Goal: Use online tool/utility: Utilize a website feature to perform a specific function

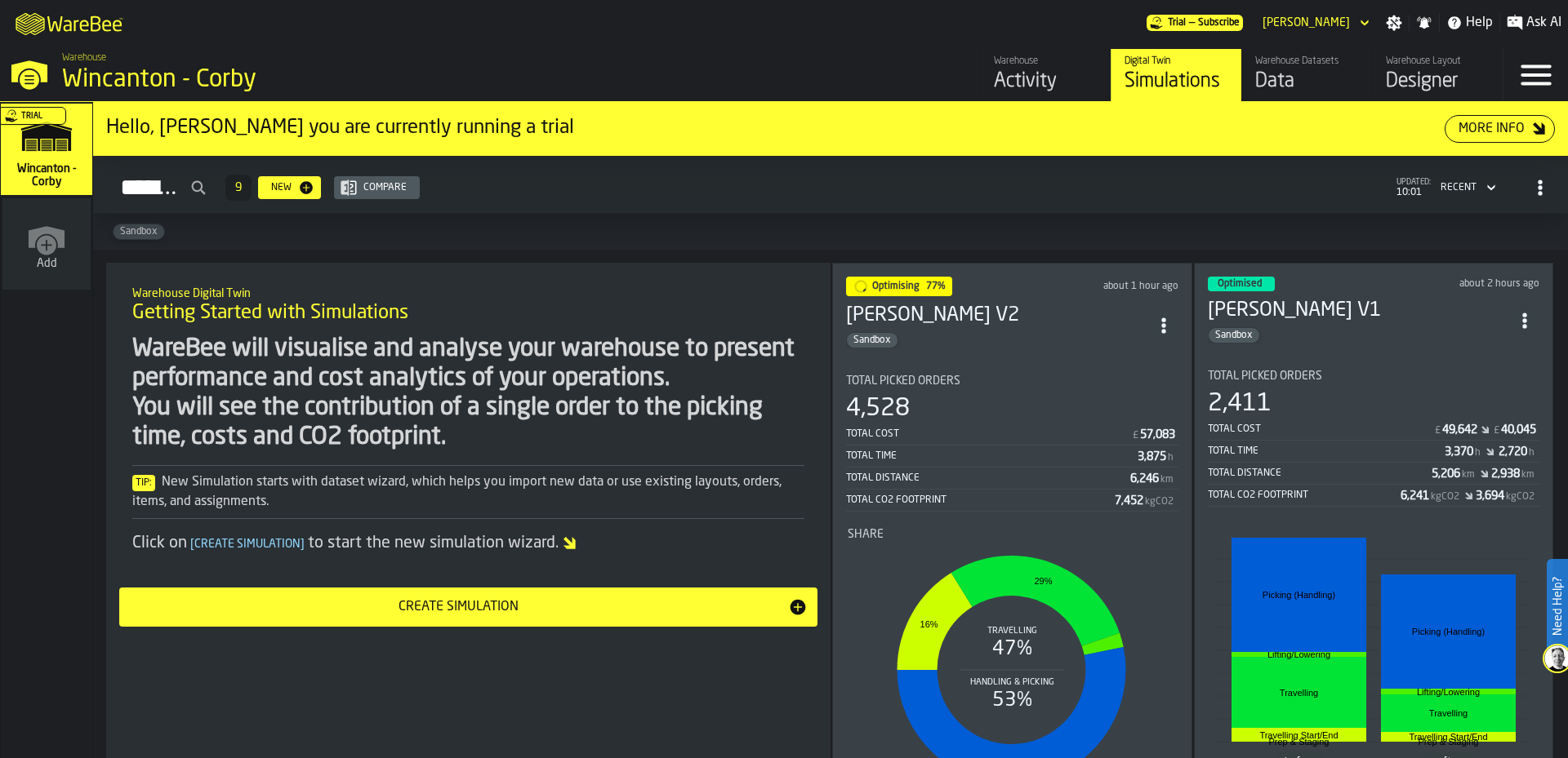
click at [1419, 370] on div "Total Picked Orders" at bounding box center [1373, 376] width 332 height 13
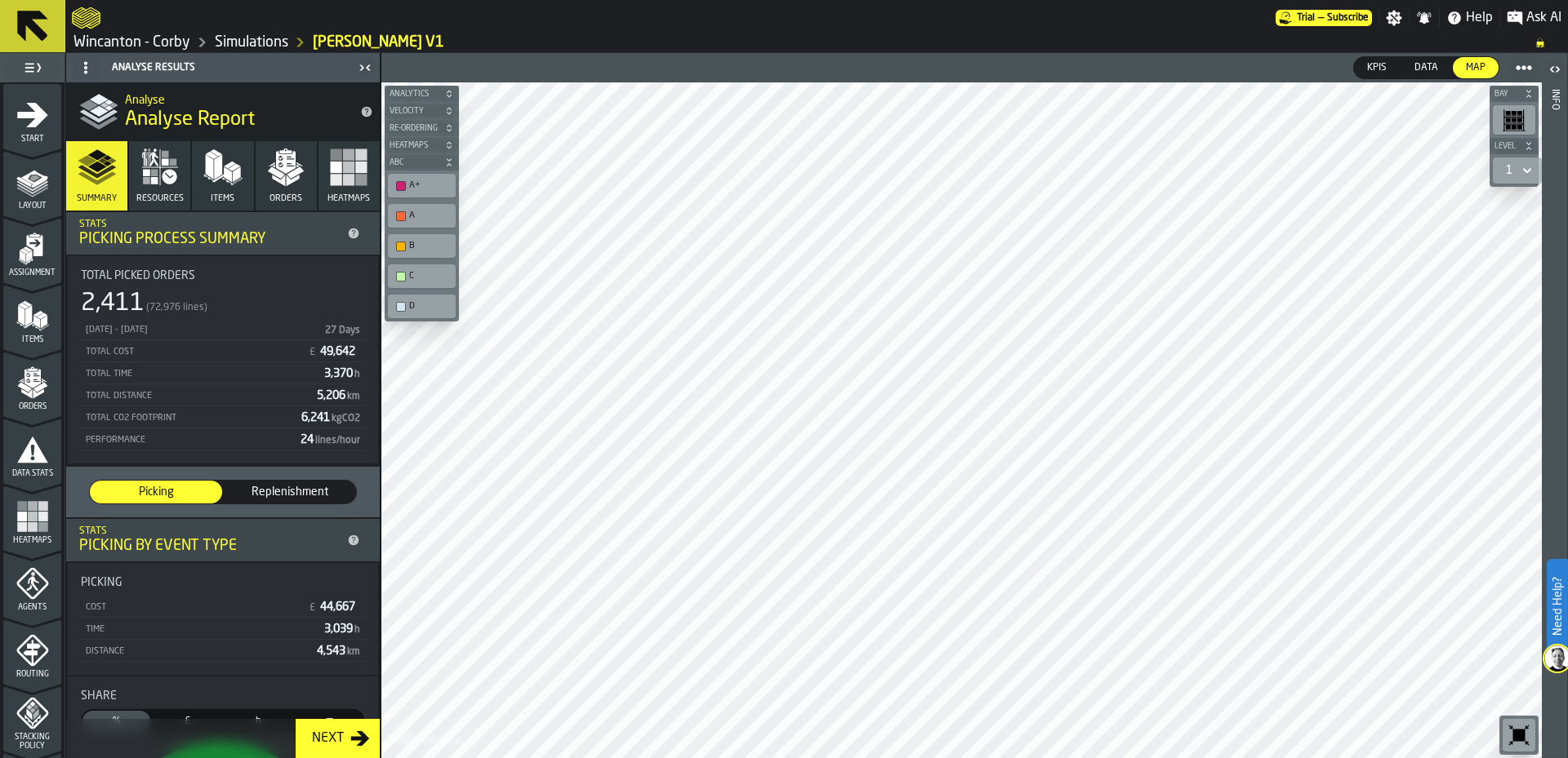
click at [197, 173] on button "Items" at bounding box center [222, 175] width 61 height 69
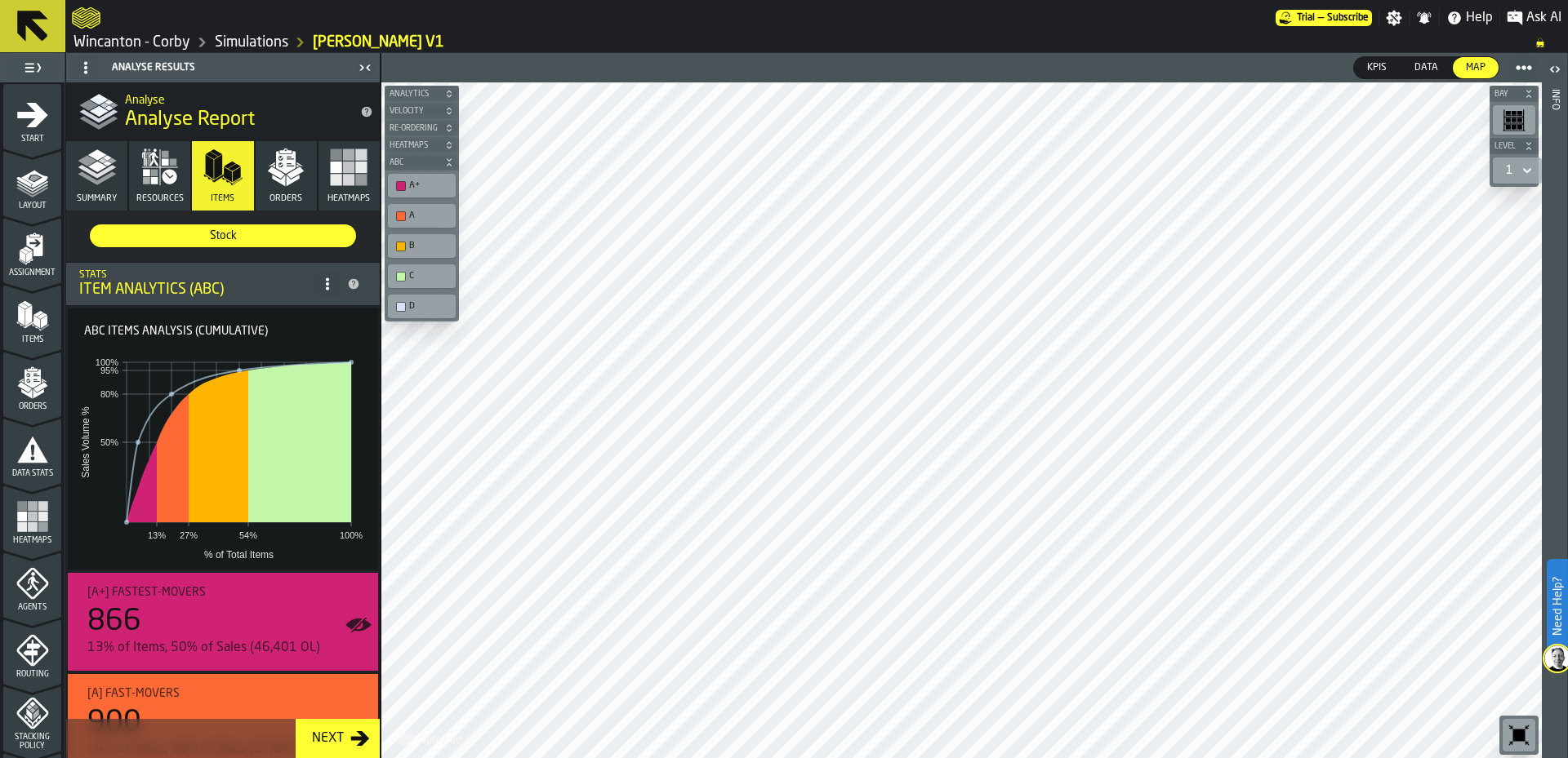
click at [294, 183] on icon "button" at bounding box center [286, 167] width 40 height 40
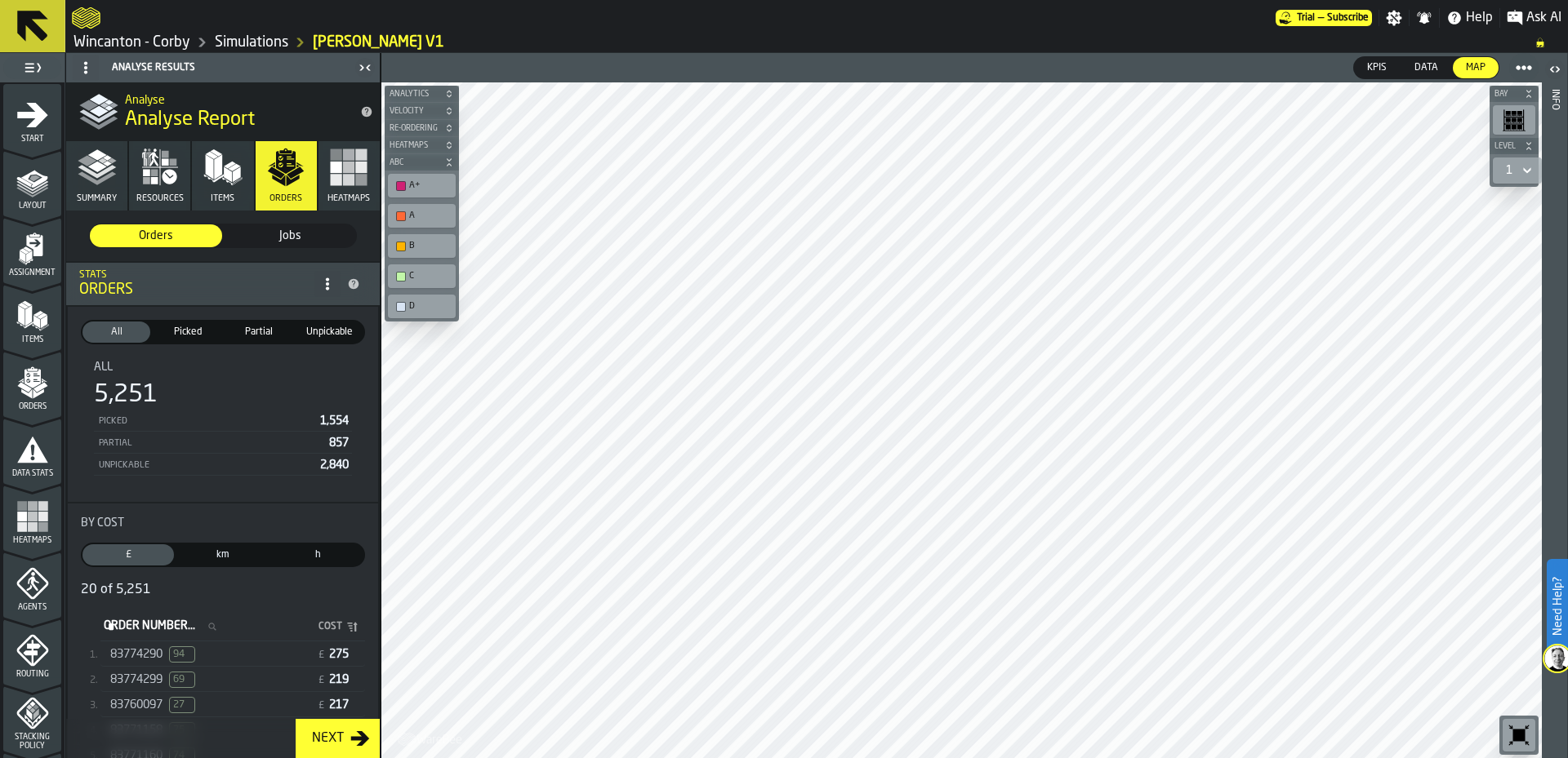
scroll to position [272, 0]
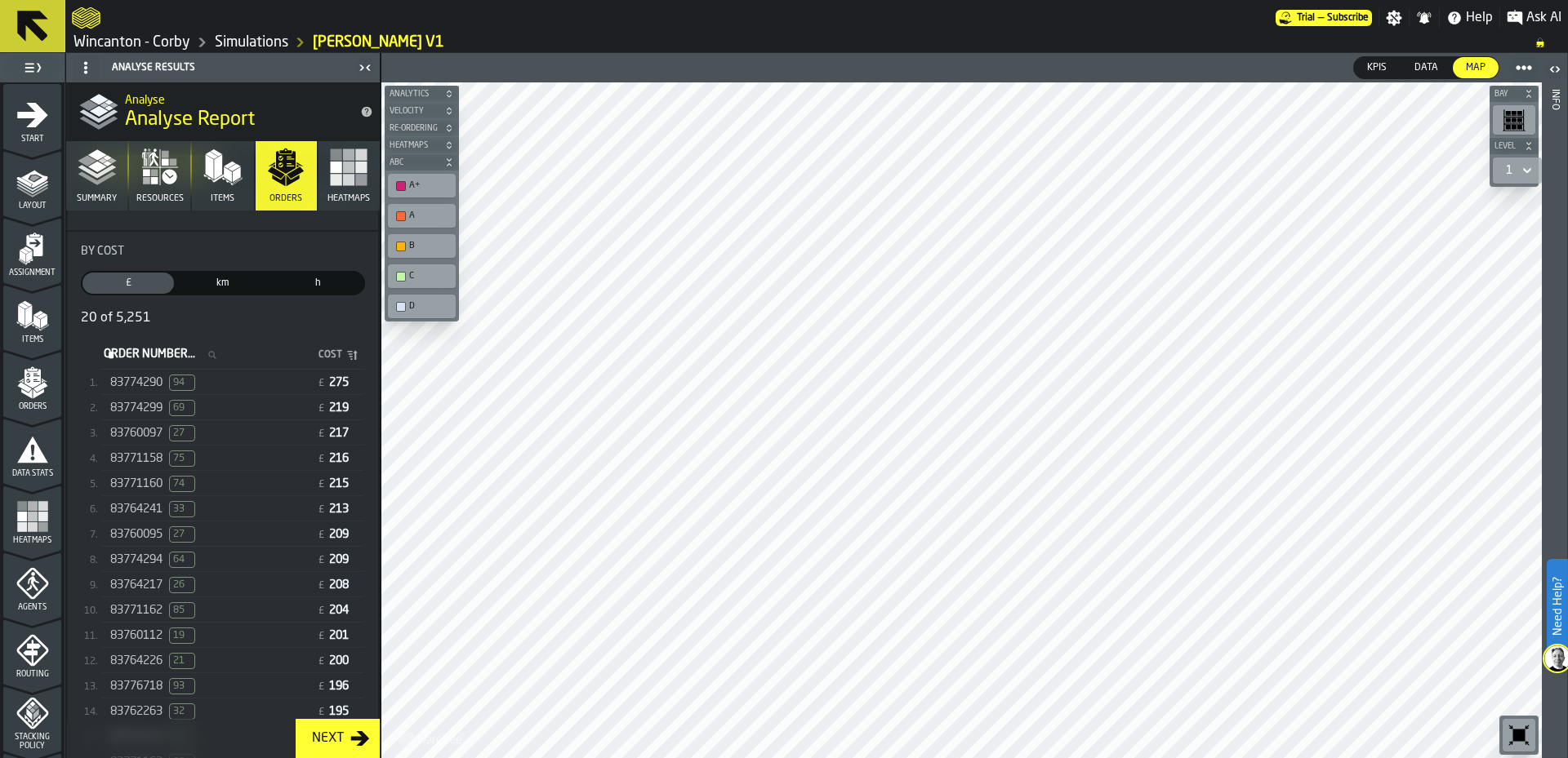
click at [270, 584] on div "83764217 26 £ 208" at bounding box center [233, 585] width 264 height 23
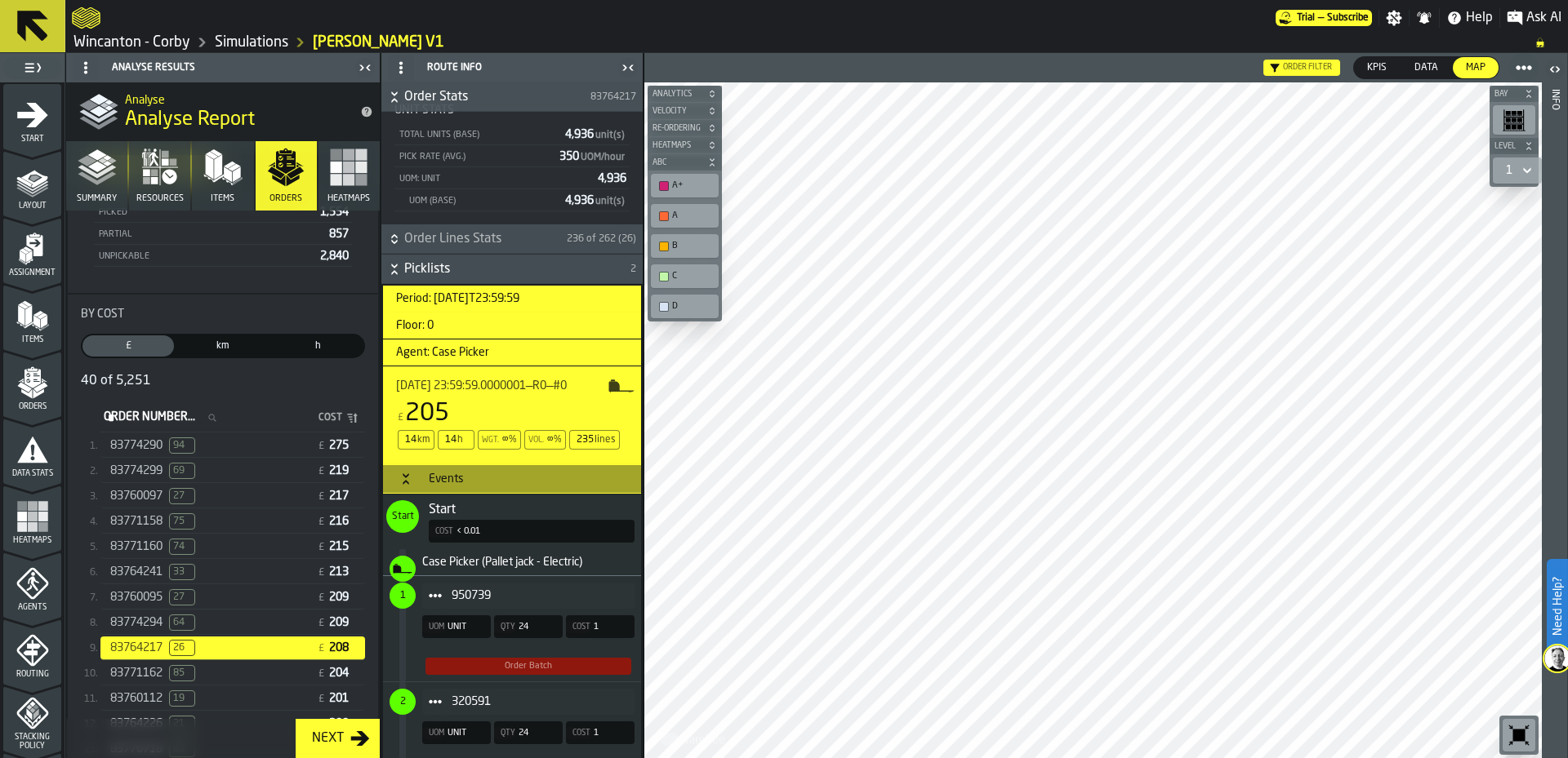
click at [540, 594] on span "950739" at bounding box center [536, 595] width 170 height 13
click at [405, 599] on span "1" at bounding box center [403, 595] width 5 height 12
click at [391, 660] on div "950739 UOM UNIT Qty 24 Cost 1 Order Batch" at bounding box center [509, 629] width 252 height 105
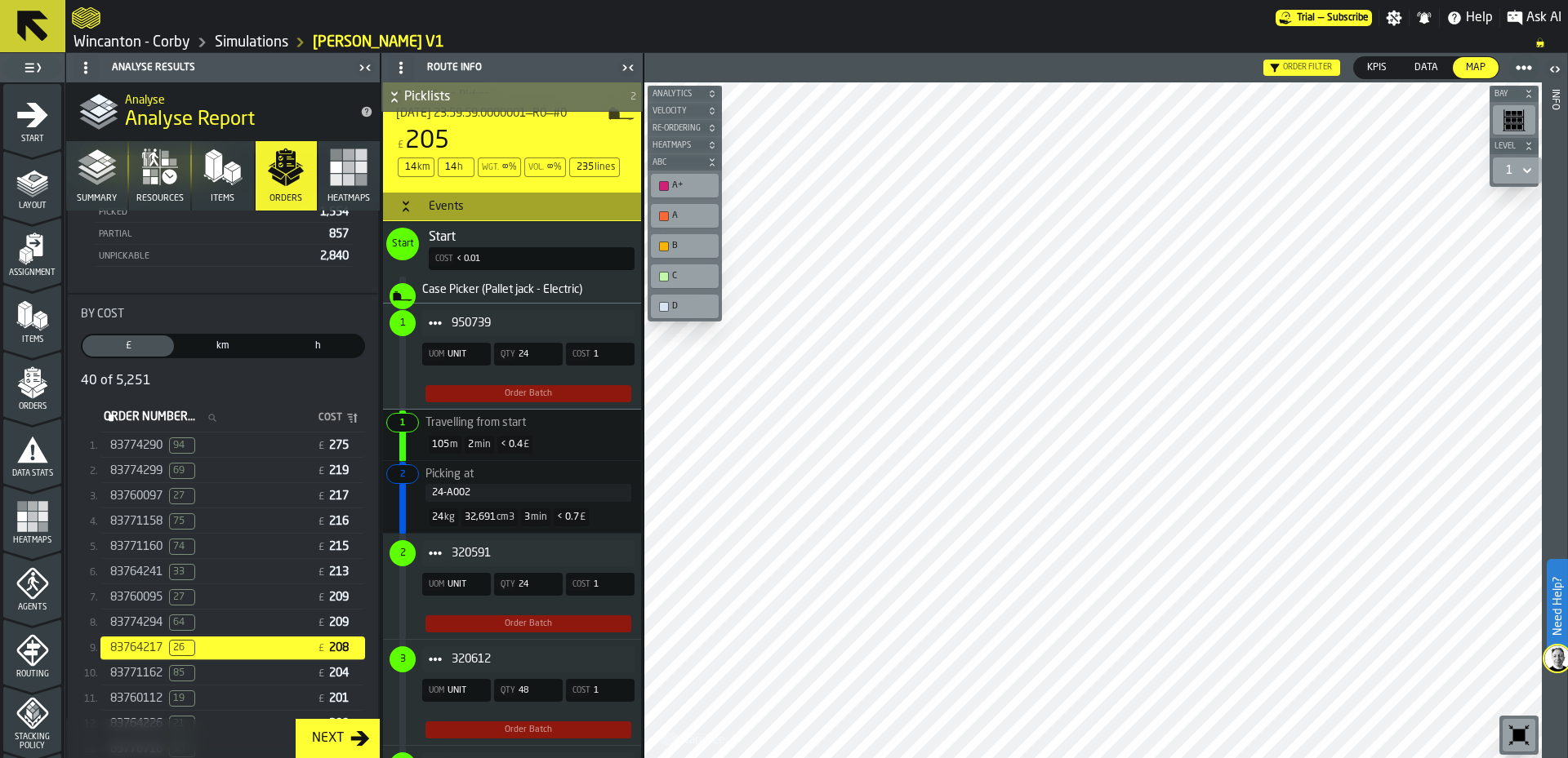
scroll to position [0, 0]
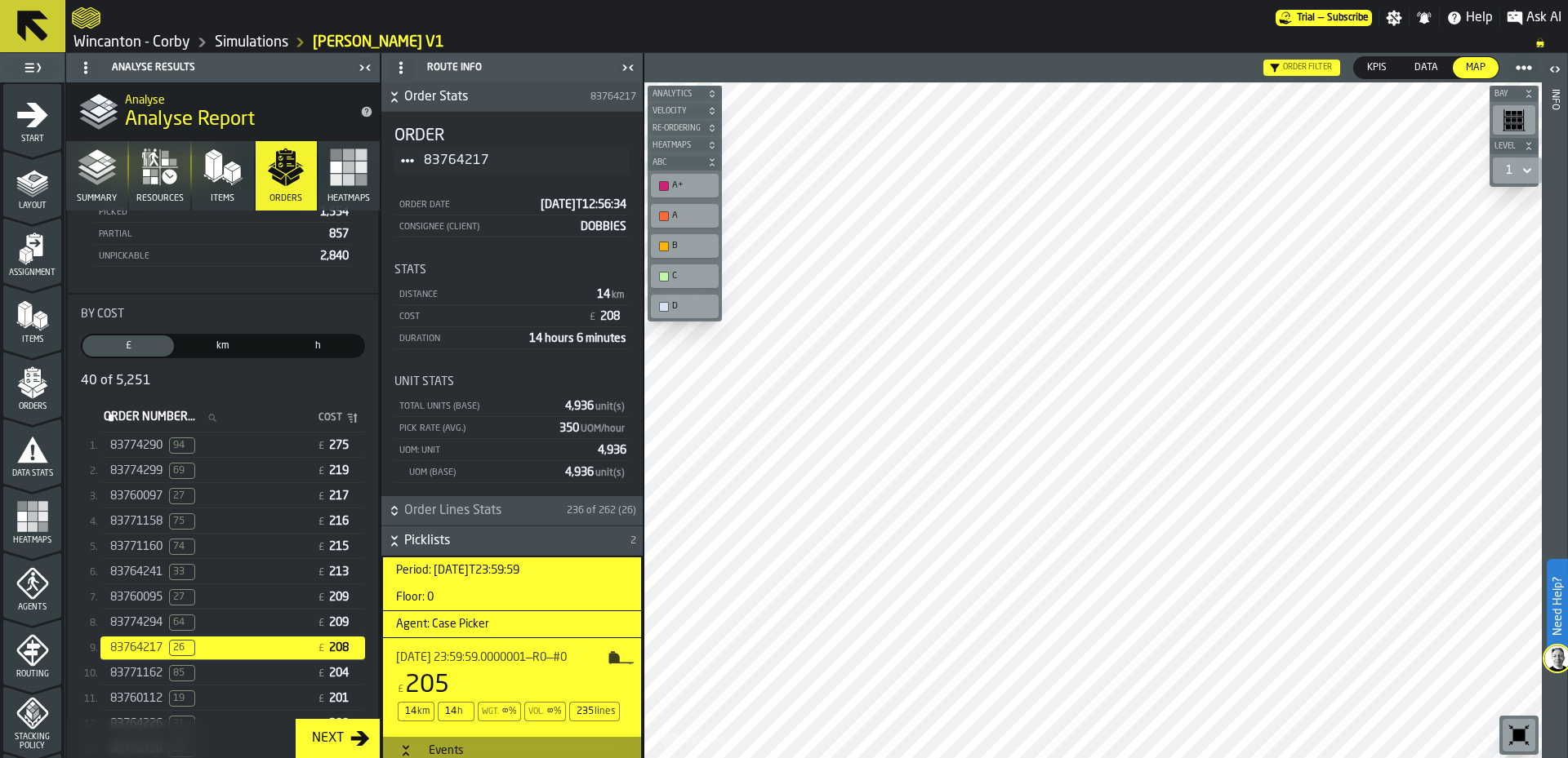
click at [397, 536] on icon "button-" at bounding box center [394, 537] width 5 height 4
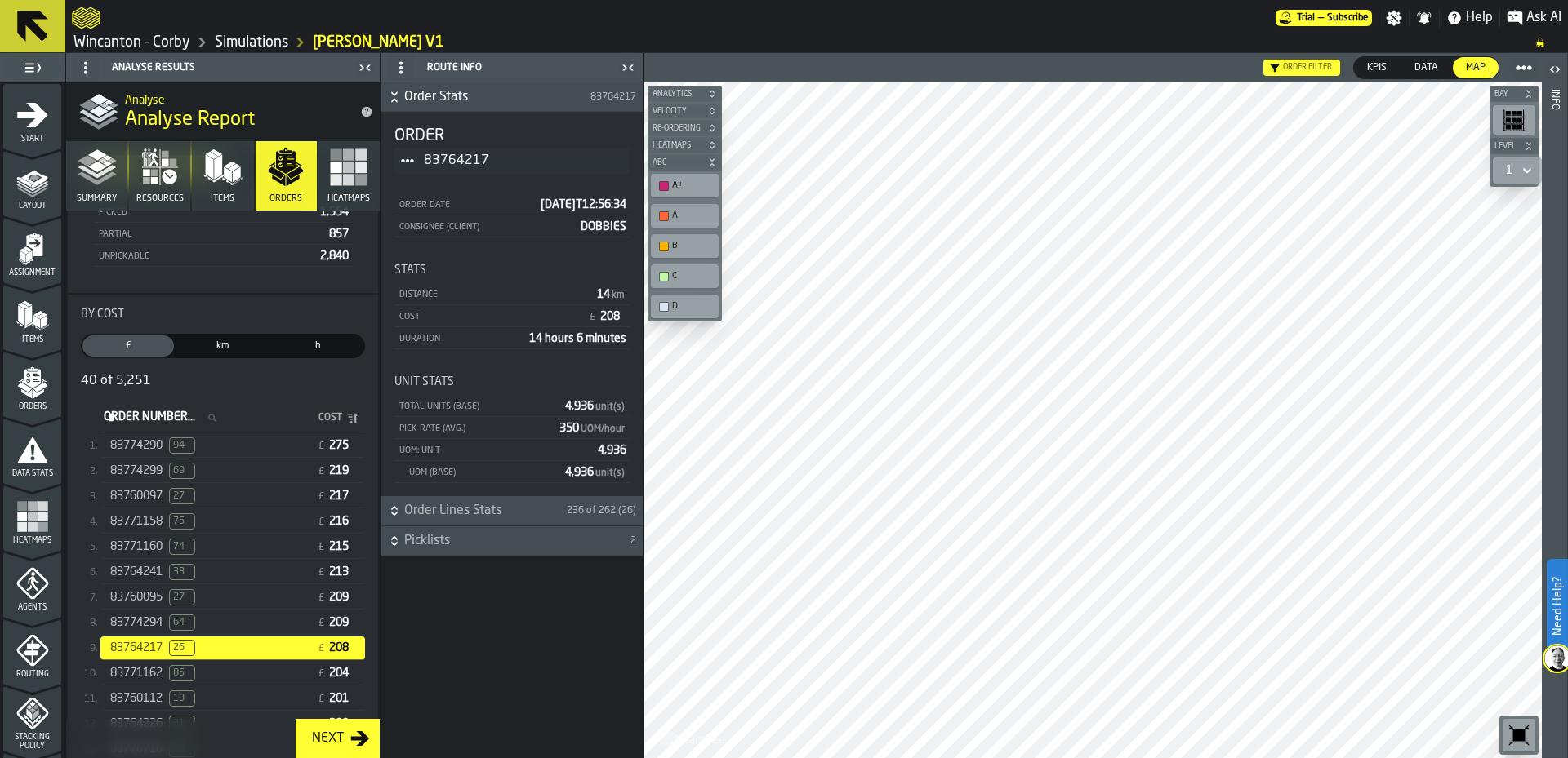
click at [394, 516] on icon "button-" at bounding box center [394, 511] width 16 height 16
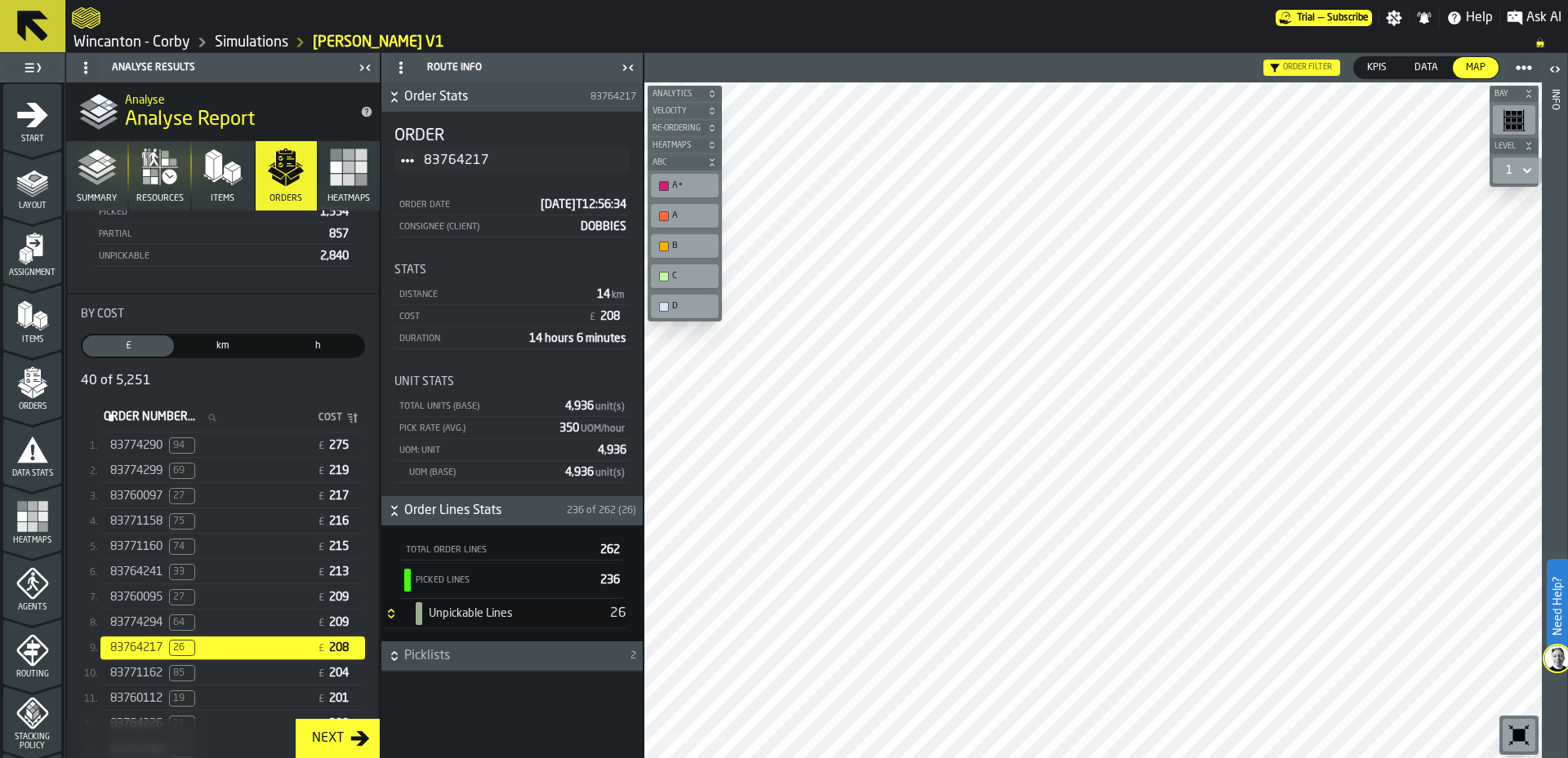
click at [531, 611] on div "Unpickable Lines" at bounding box center [506, 613] width 188 height 22
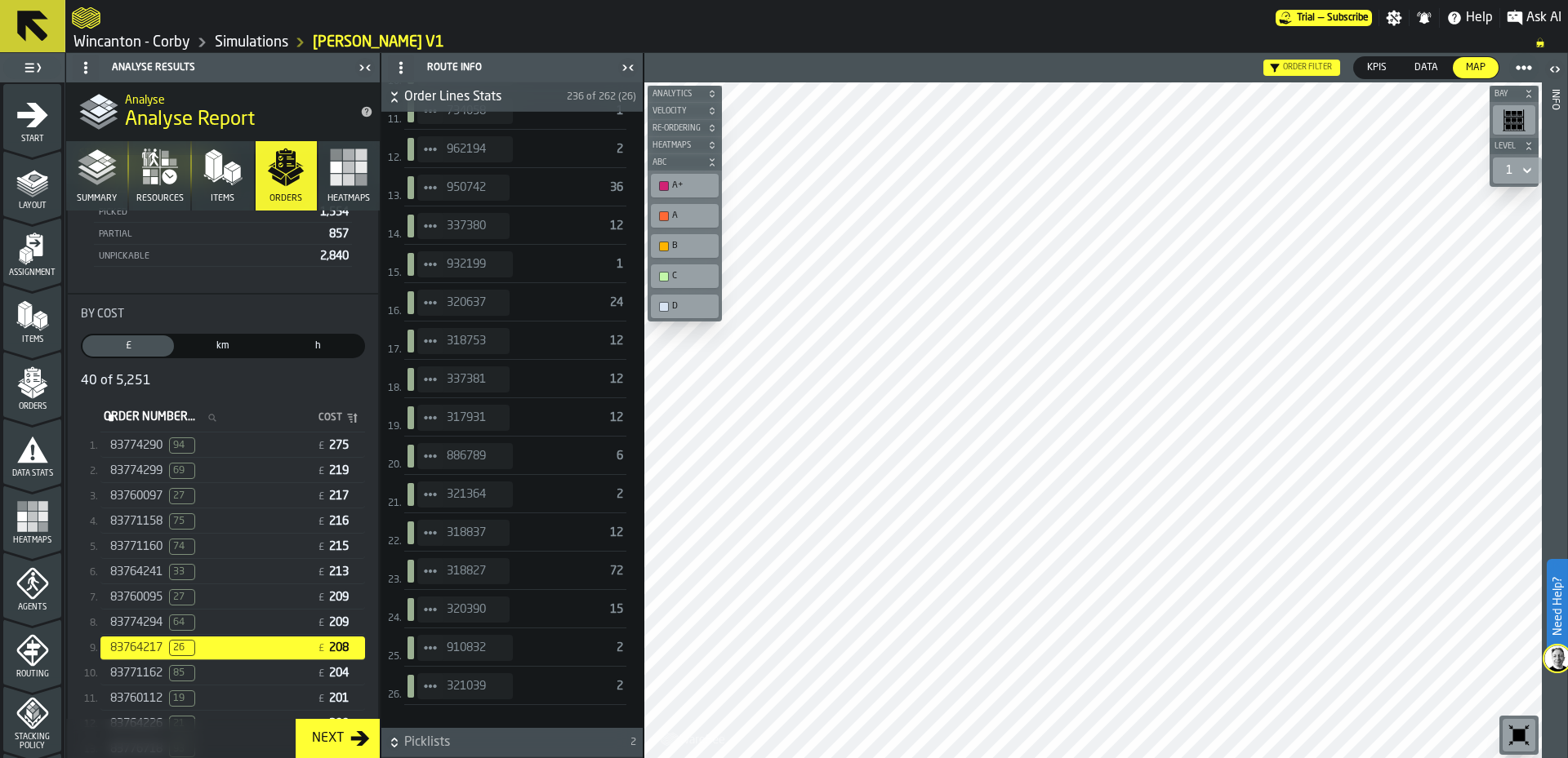
scroll to position [691, 0]
click at [432, 423] on icon "StatList-item-962194" at bounding box center [430, 420] width 13 height 13
click at [473, 445] on div "Show Assignment" at bounding box center [478, 450] width 101 height 11
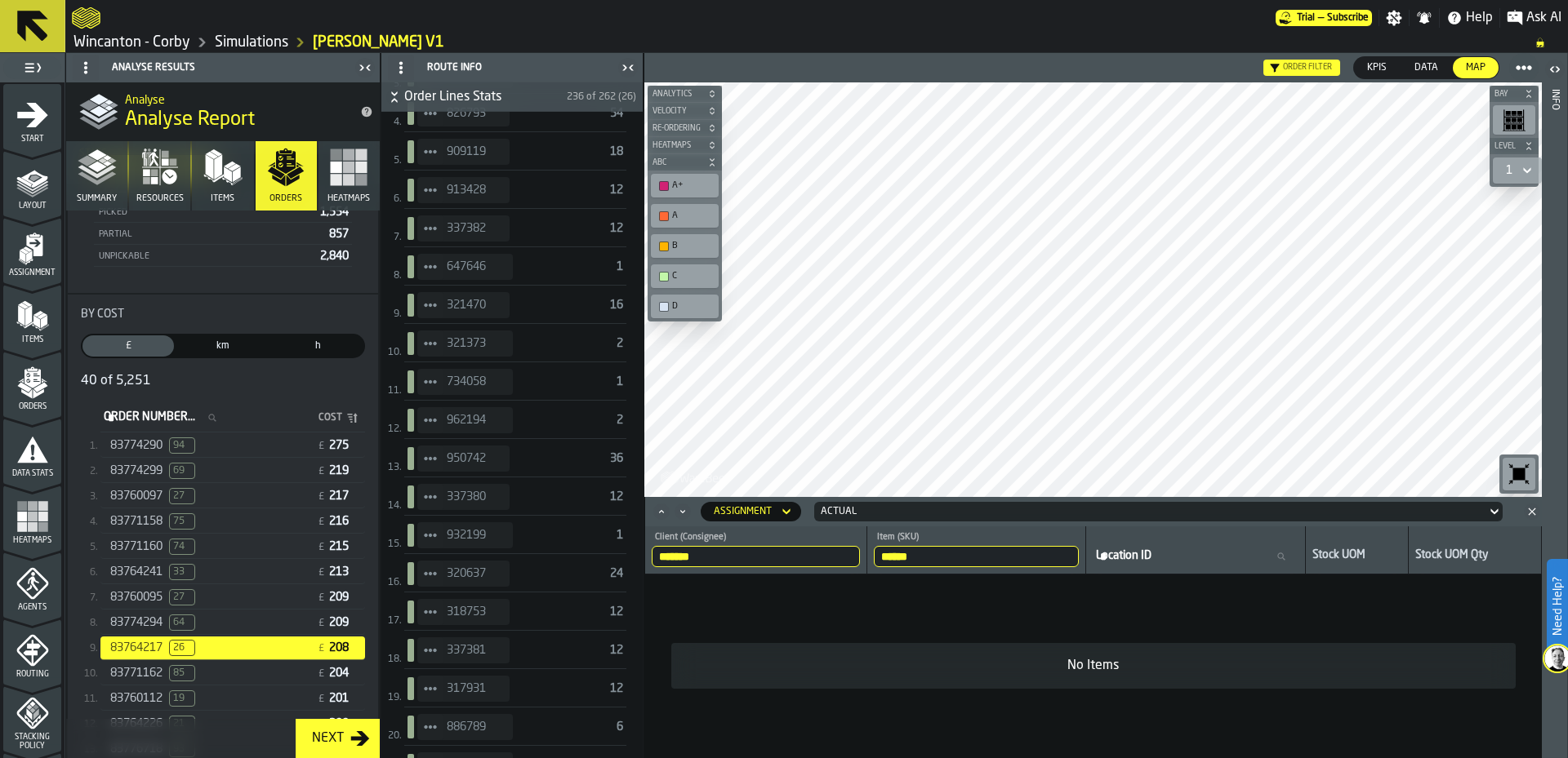
scroll to position [0, 0]
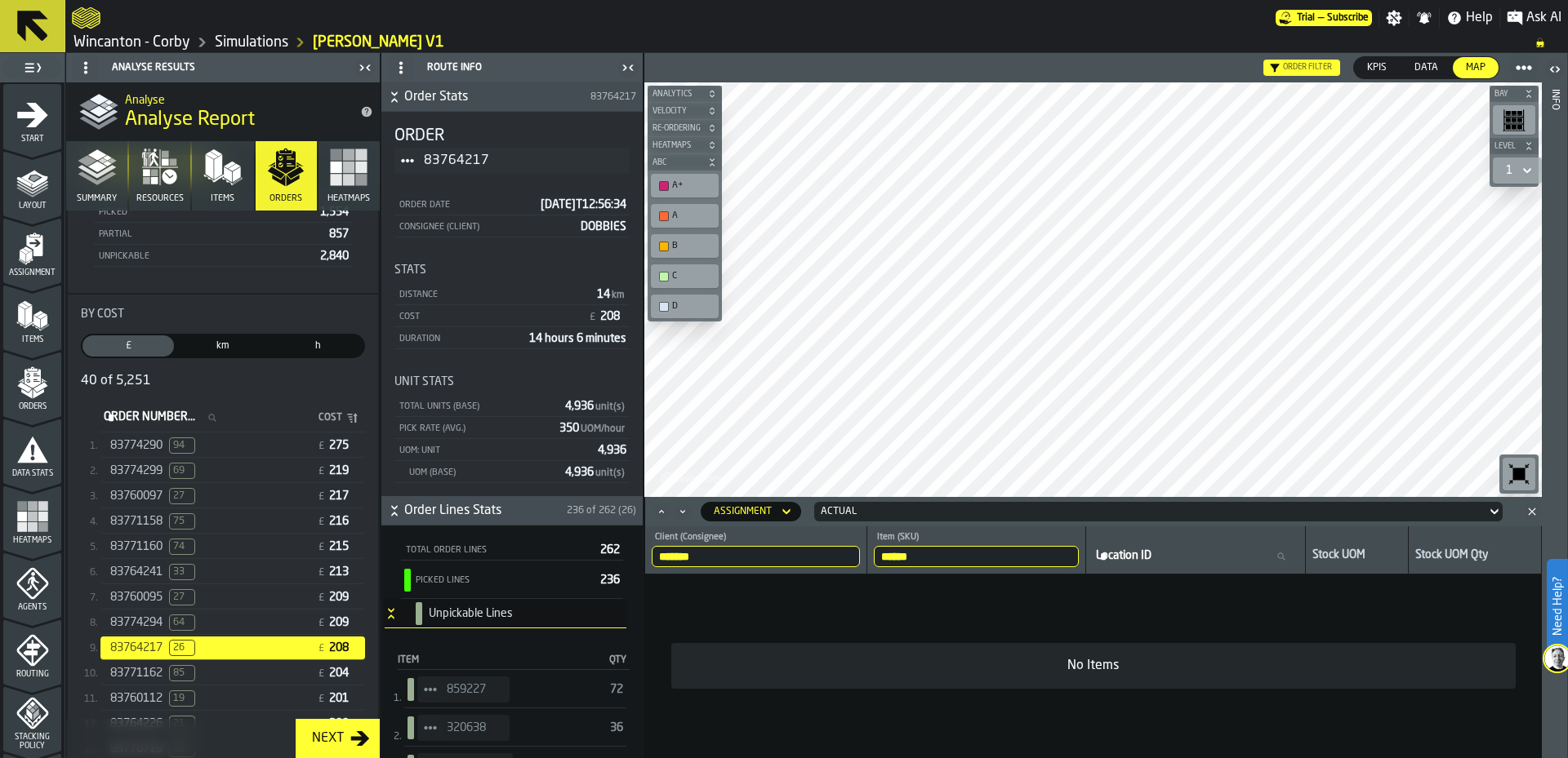
click at [419, 689] on span "StatList-item-859227" at bounding box center [430, 689] width 26 height 26
click at [477, 715] on div "Show Assignment" at bounding box center [478, 718] width 101 height 11
click at [881, 512] on div "Actual" at bounding box center [1150, 512] width 659 height 12
click at [873, 578] on div "Optimisation" at bounding box center [862, 580] width 85 height 20
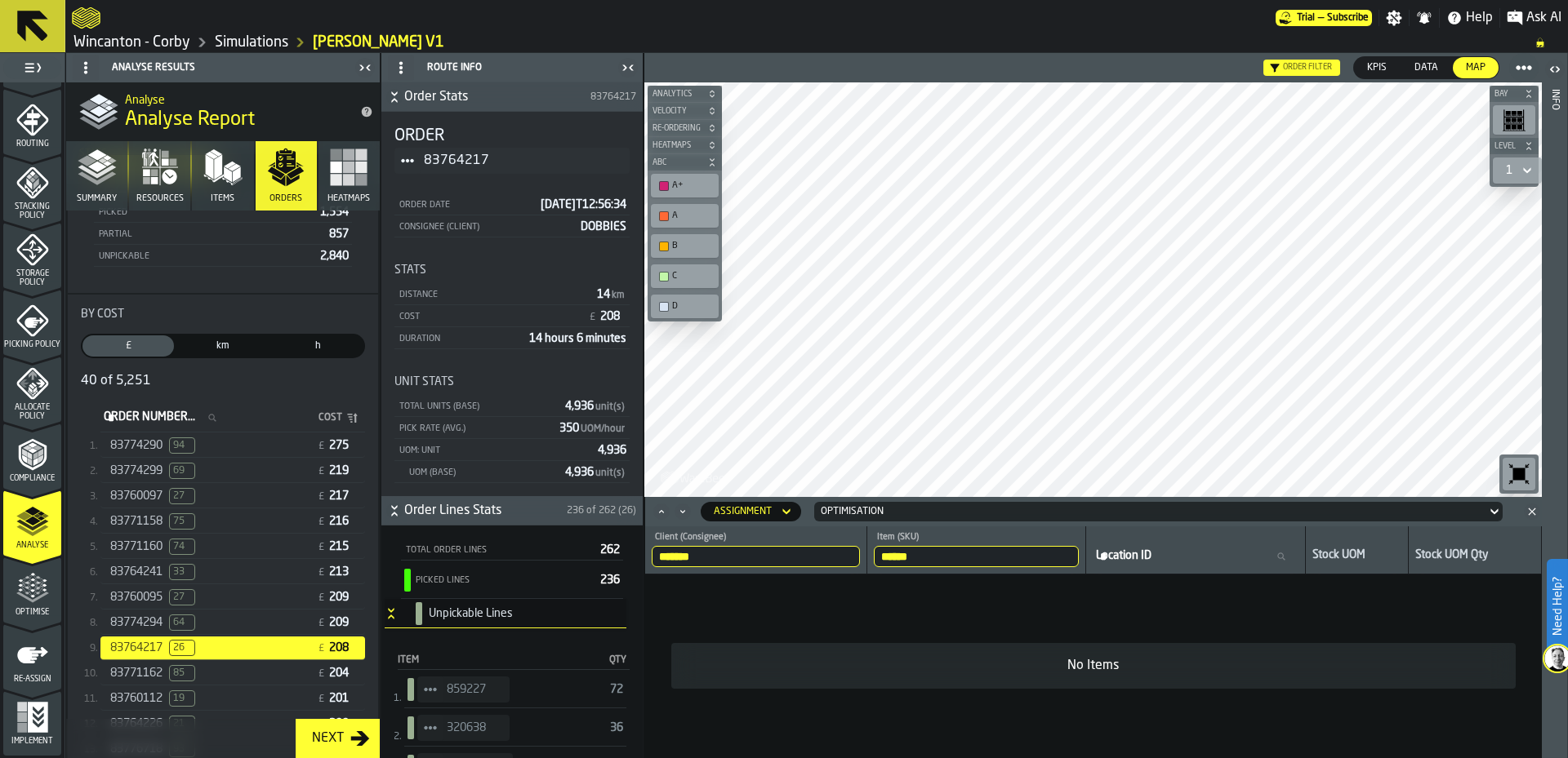
click at [40, 665] on ul "1 Start 2 Layout 3 Assignment 4 Items 5 Orders 6 Data Stats 7 Heatmaps 8 Agents…" at bounding box center [32, 155] width 65 height 1206
click at [25, 612] on span "Optimise" at bounding box center [32, 612] width 58 height 9
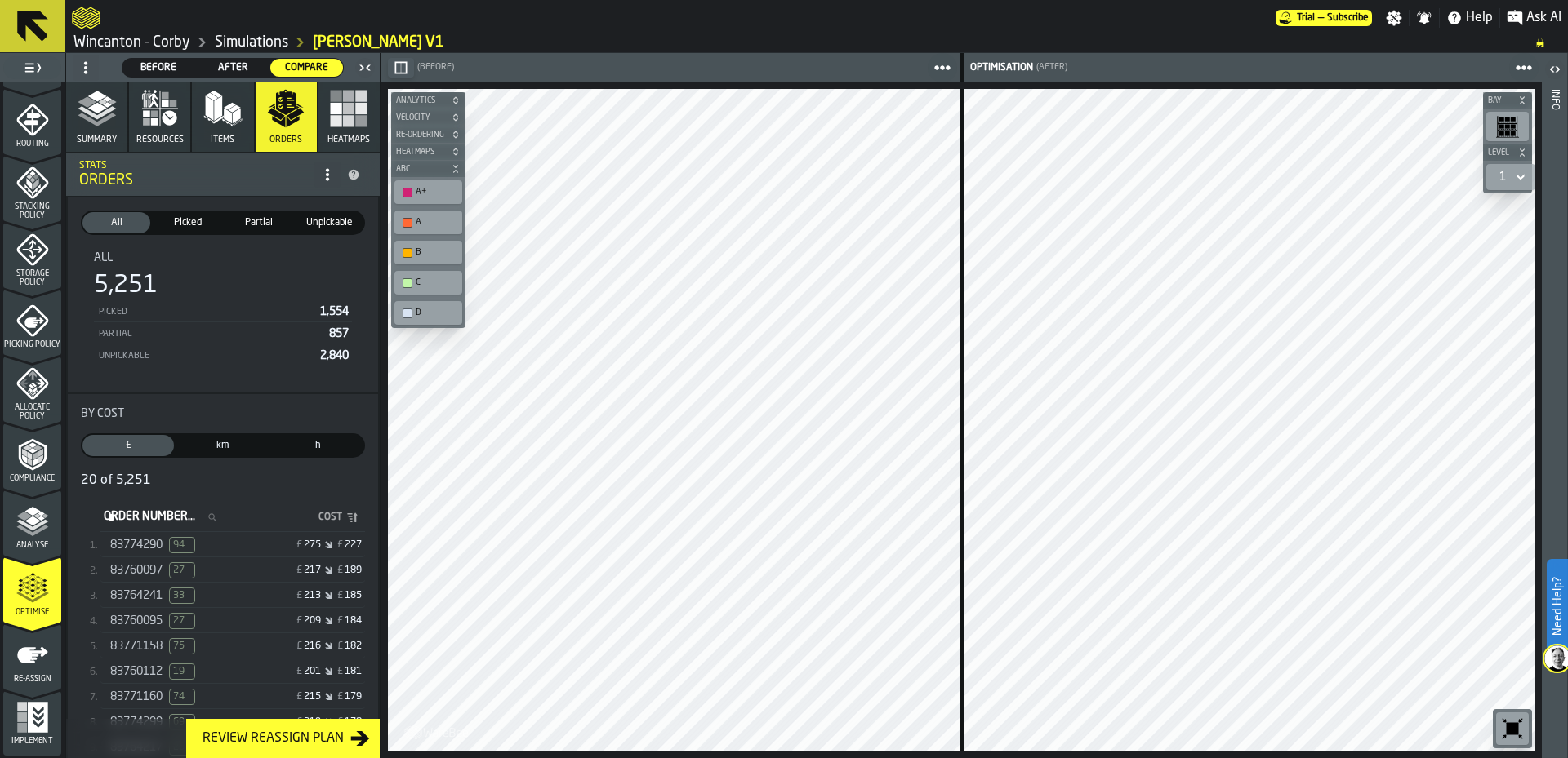
click at [199, 227] on span "Picked" at bounding box center [187, 223] width 61 height 14
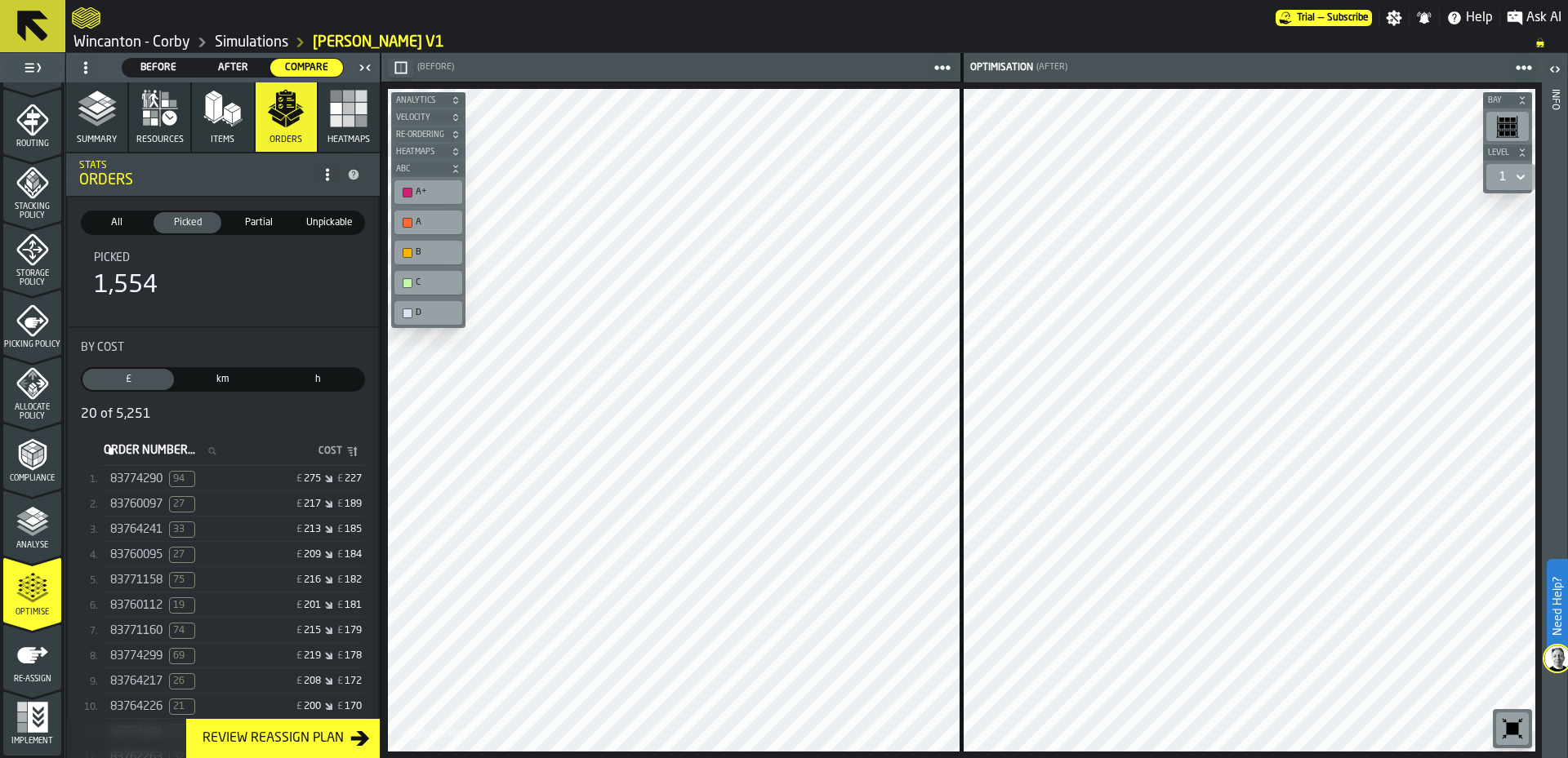
click at [351, 111] on icon "button" at bounding box center [349, 109] width 40 height 40
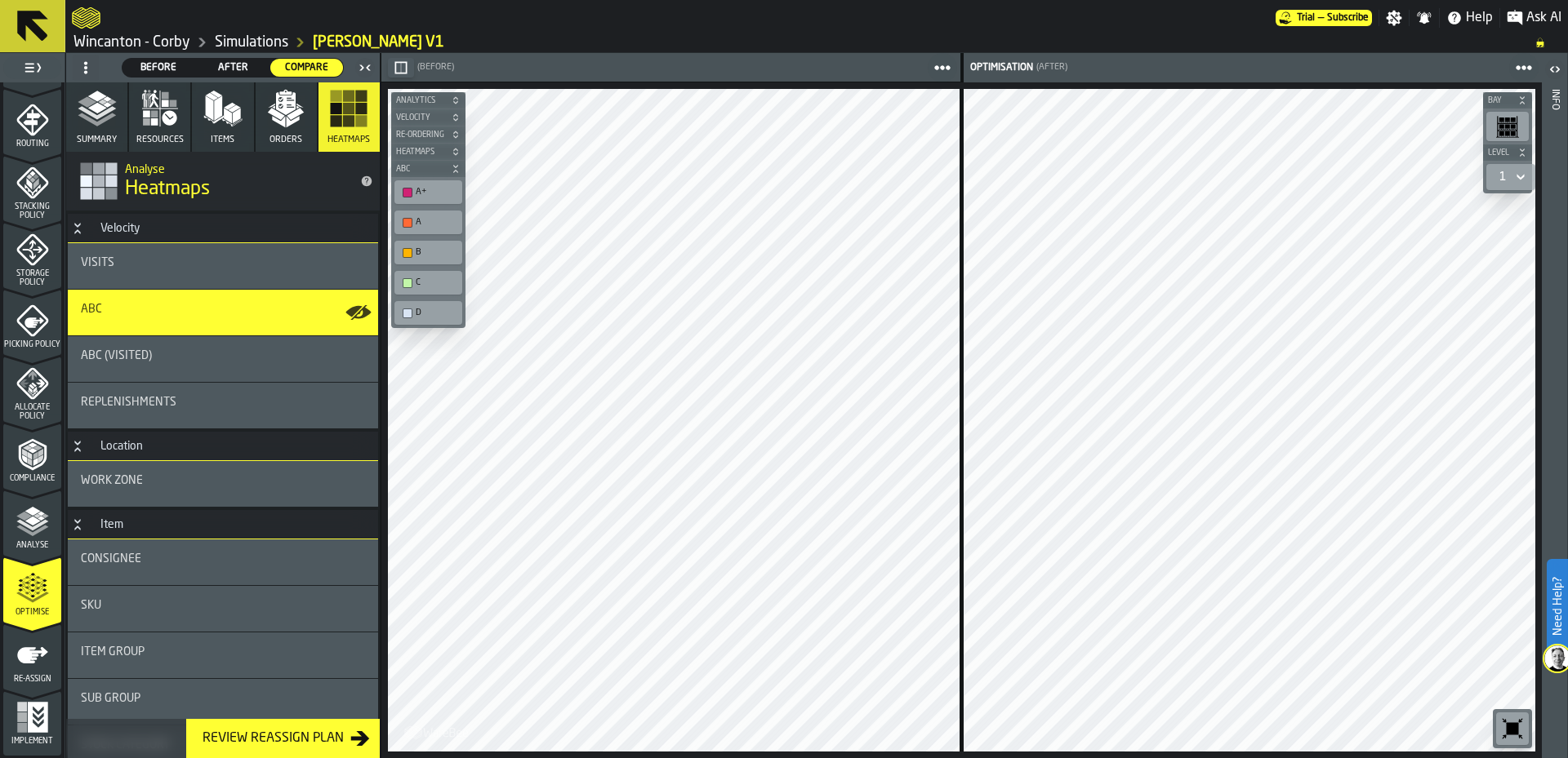
click at [189, 577] on div "Consignee" at bounding box center [222, 562] width 310 height 46
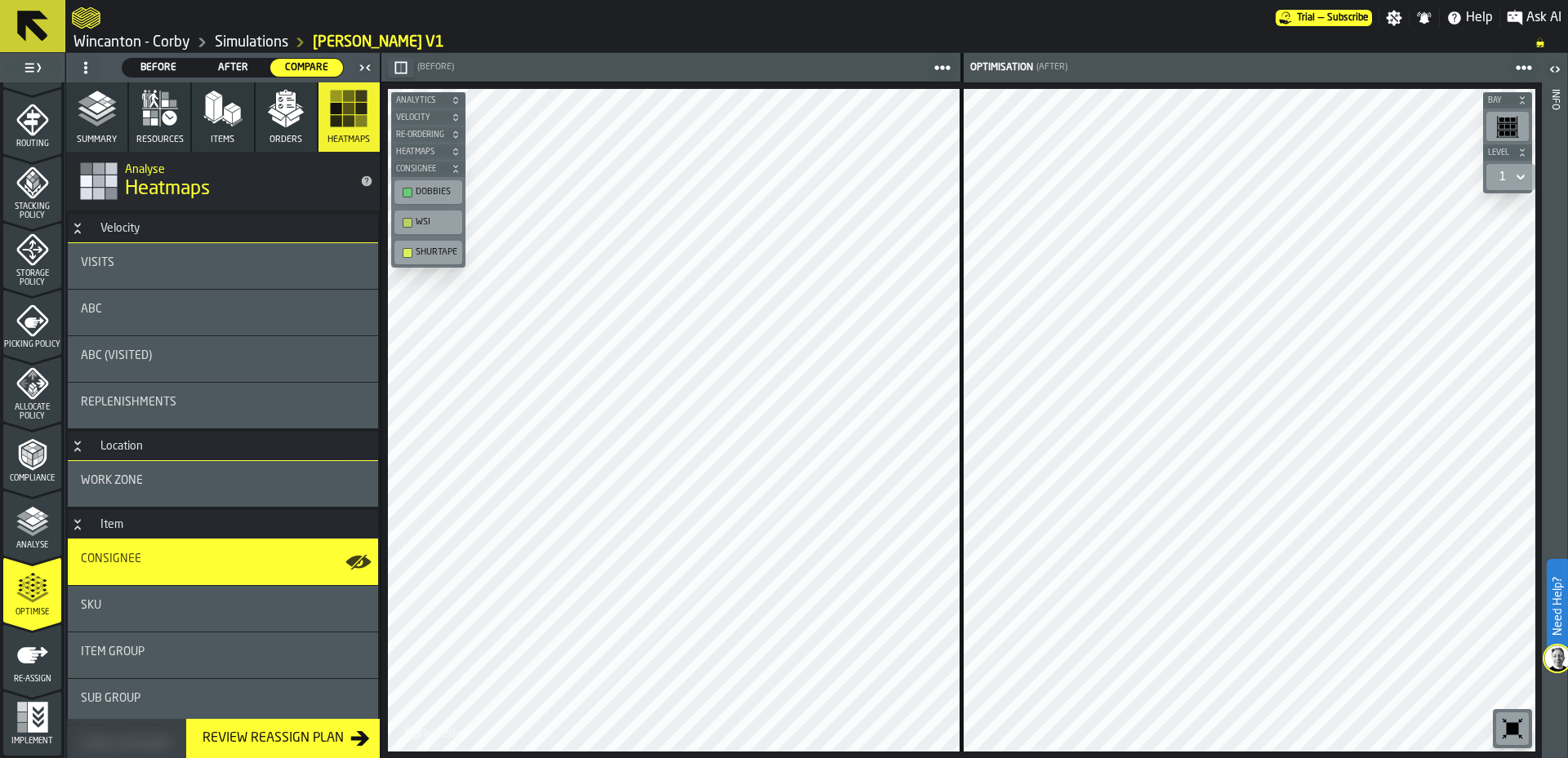
click at [189, 577] on div "Consignee" at bounding box center [222, 562] width 310 height 46
click at [211, 370] on div "ABC (Visited)" at bounding box center [222, 359] width 310 height 46
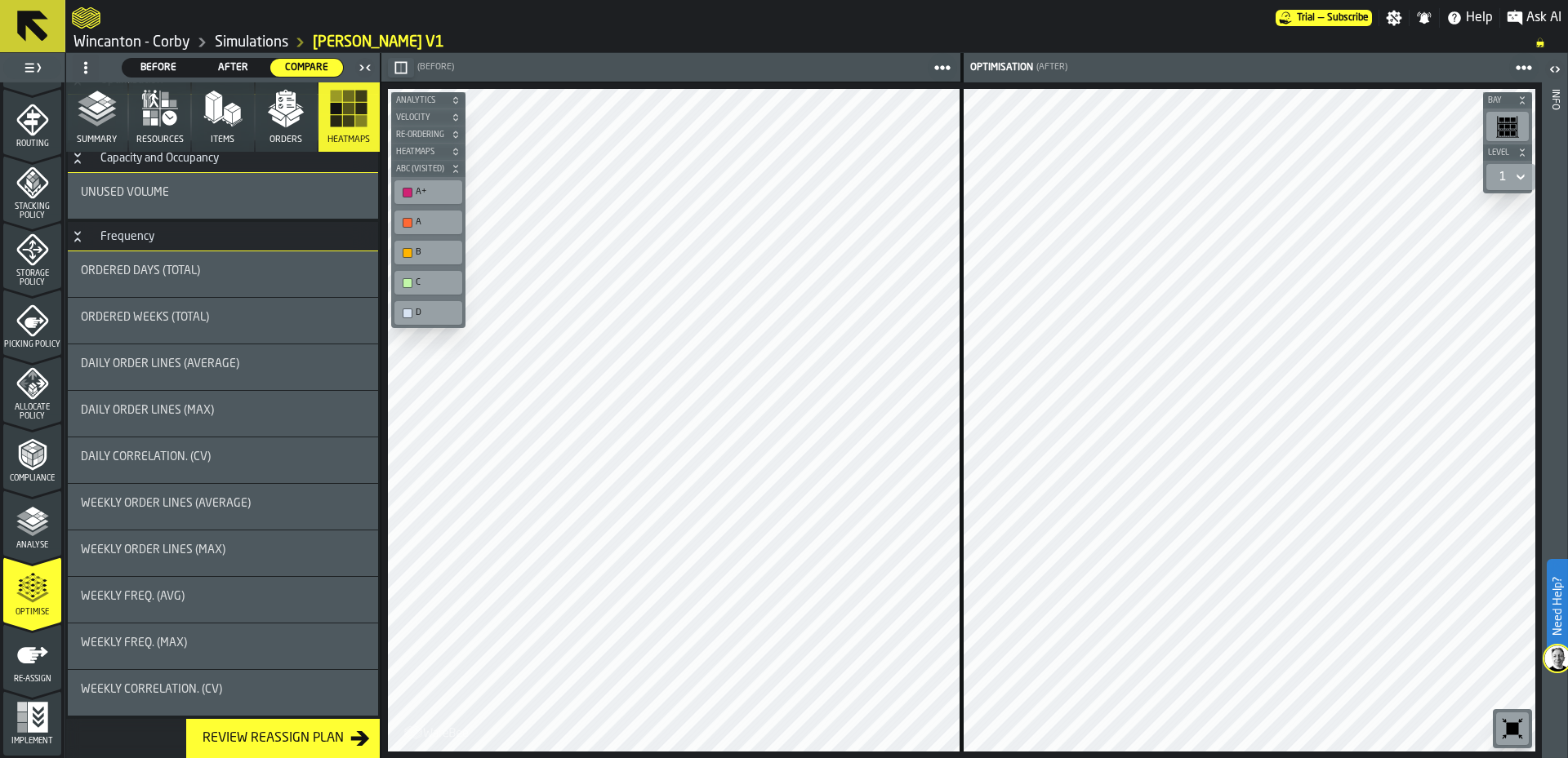
scroll to position [1245, 0]
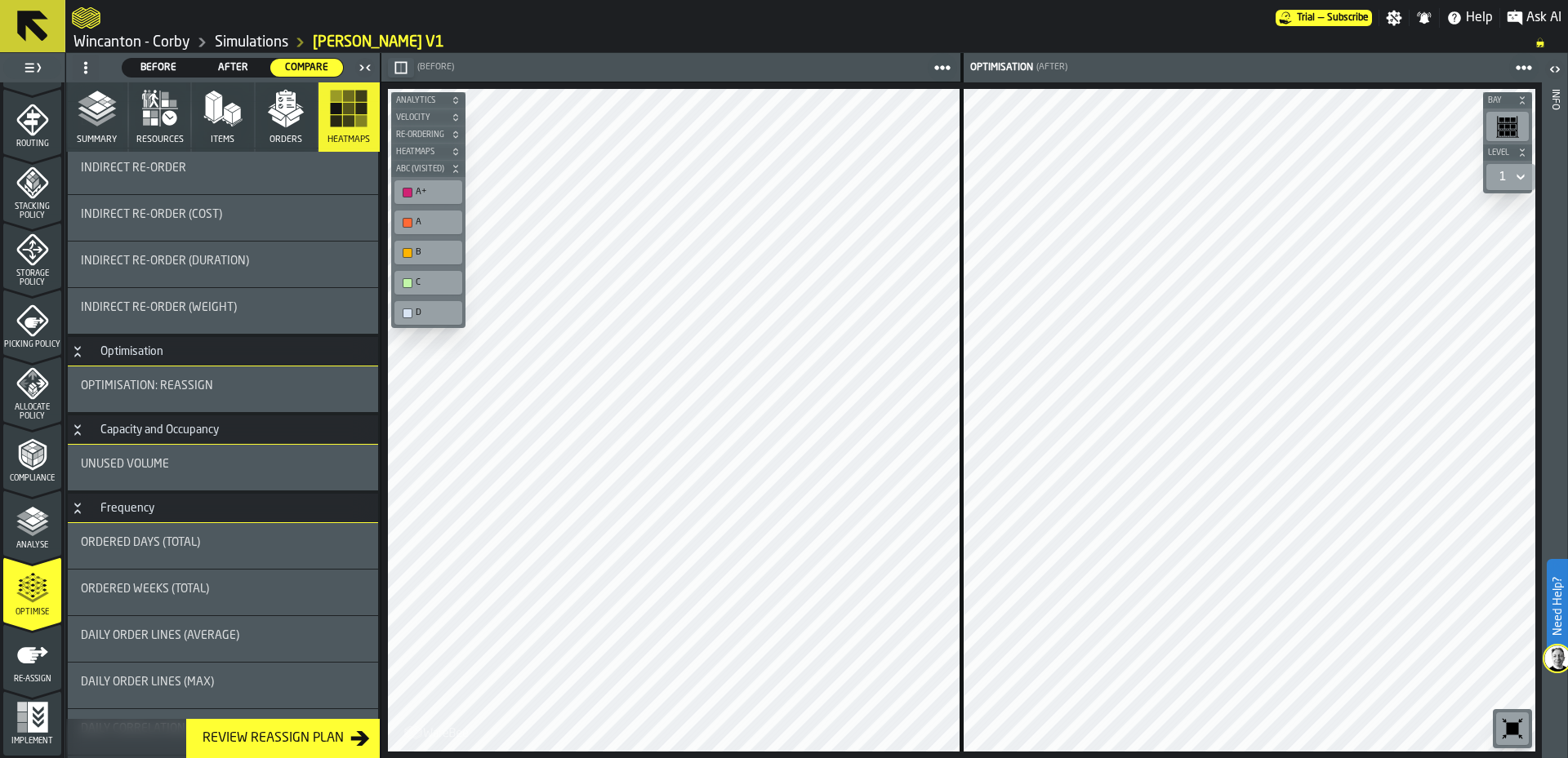
click at [233, 552] on div "Ordered Days (Total)" at bounding box center [223, 546] width 284 height 20
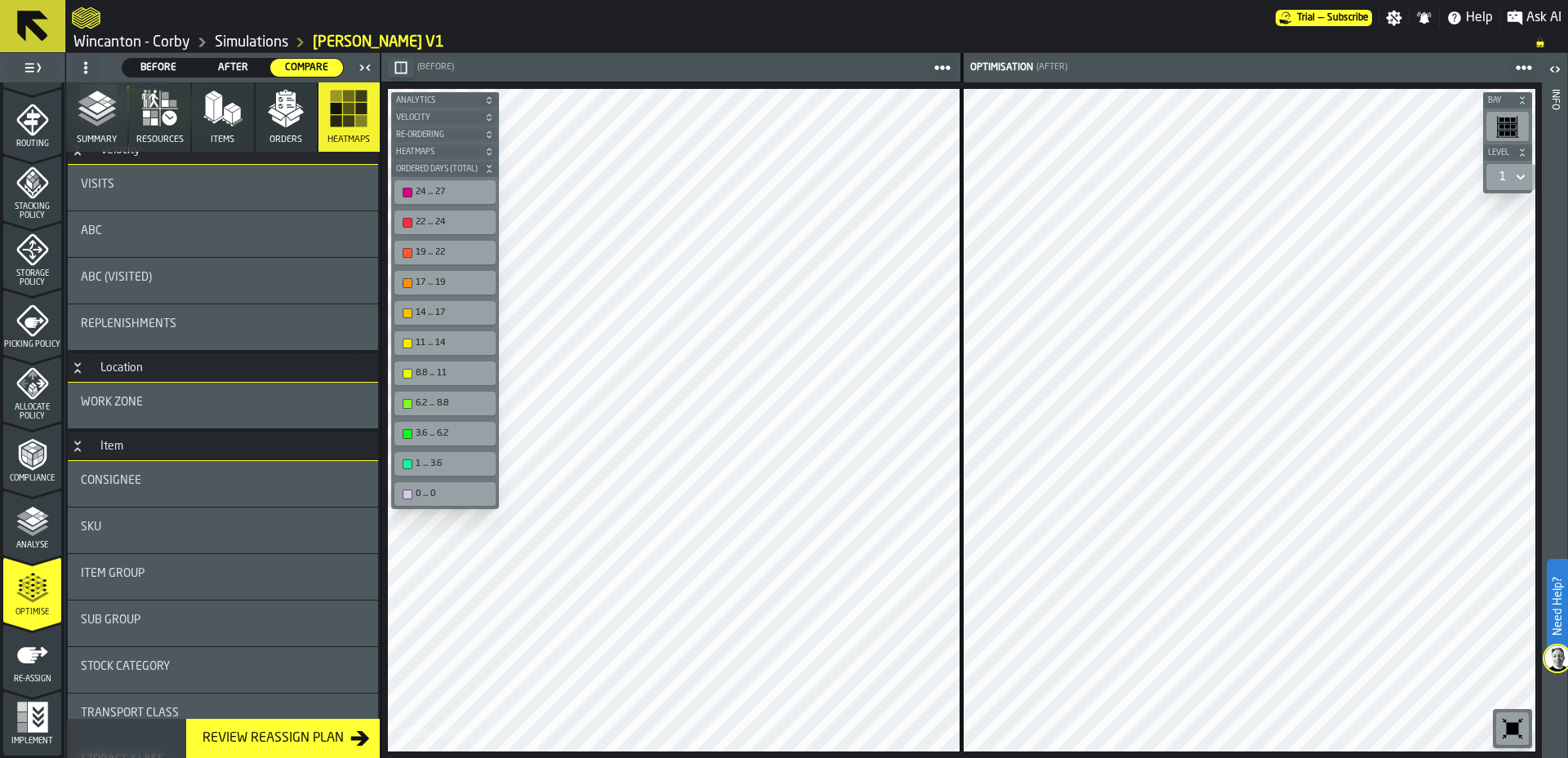
scroll to position [0, 0]
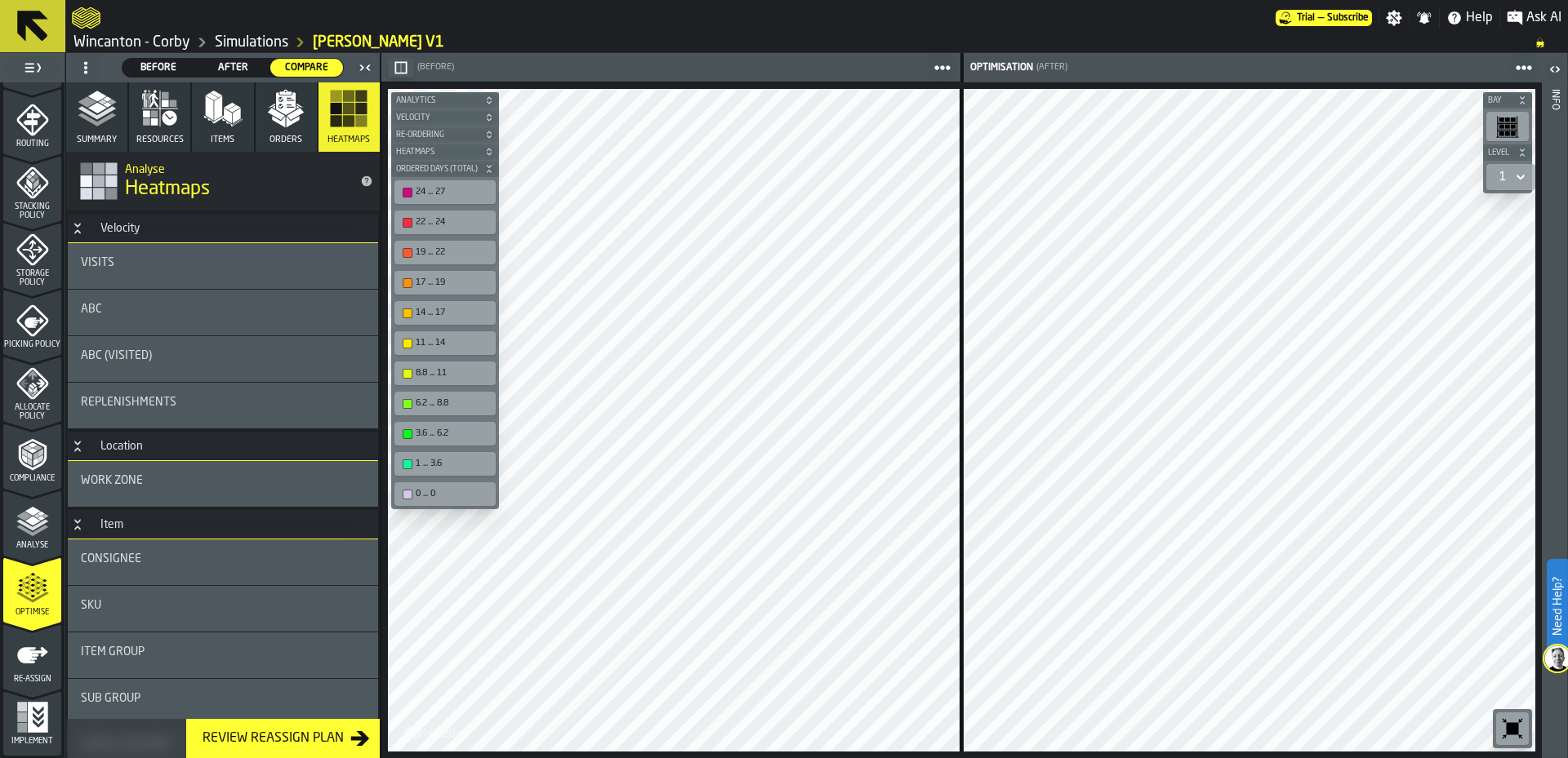
click at [231, 127] on icon "button" at bounding box center [223, 109] width 40 height 40
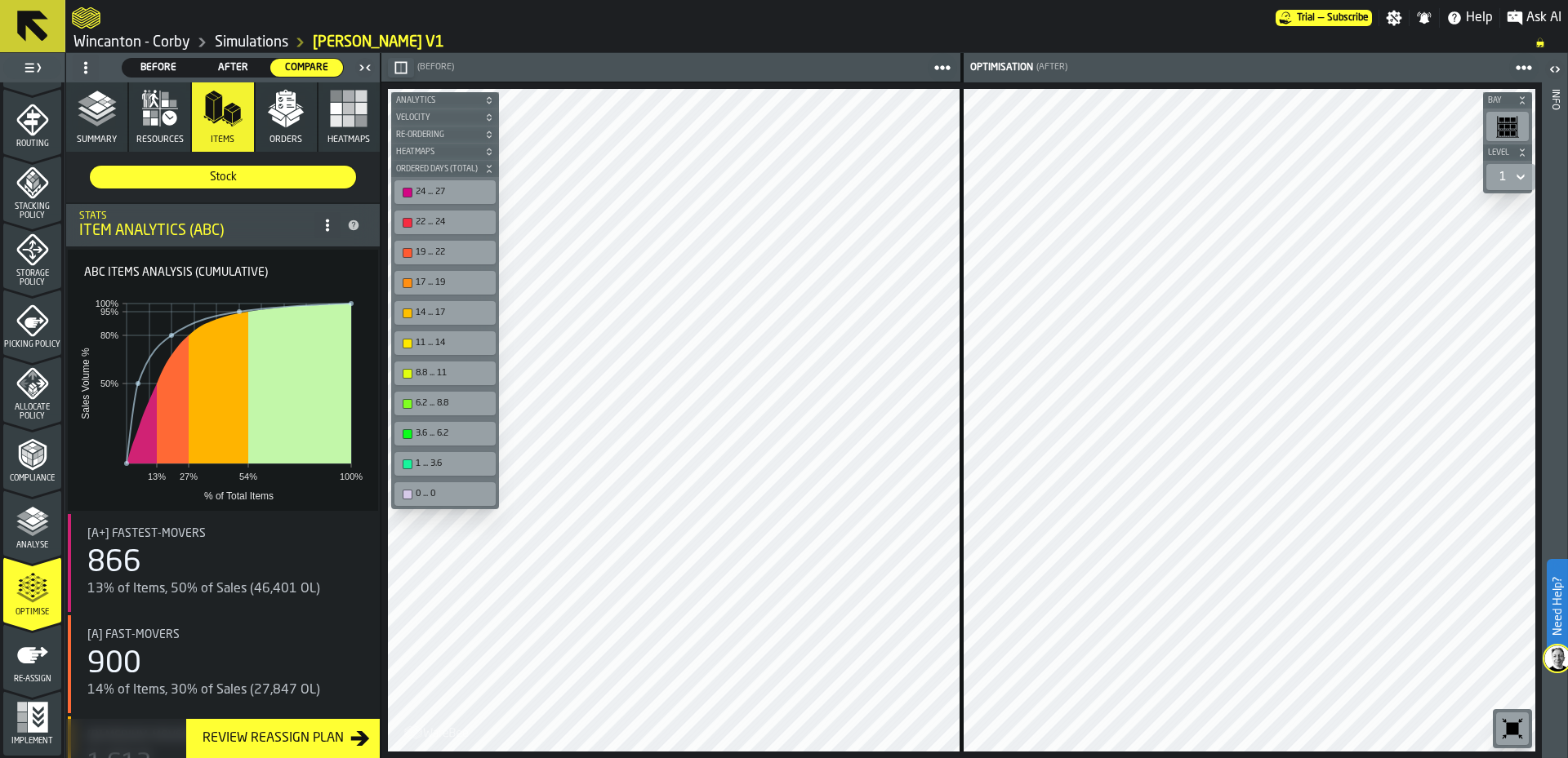
click at [287, 548] on div "866" at bounding box center [226, 563] width 278 height 32
click at [20, 671] on icon "menu Re-assign" at bounding box center [32, 655] width 32 height 32
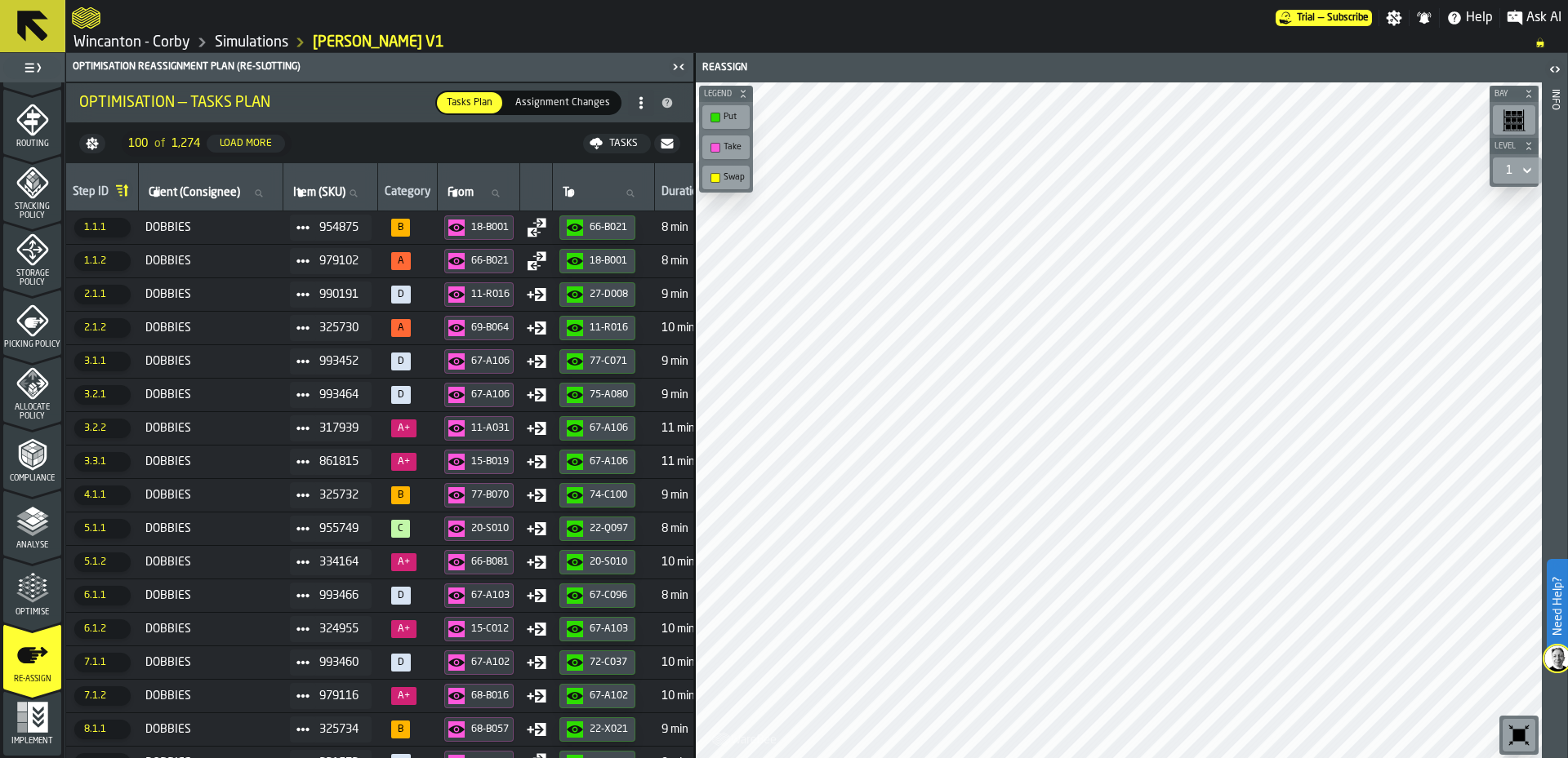
click at [575, 103] on span "Assignment Changes" at bounding box center [562, 103] width 108 height 14
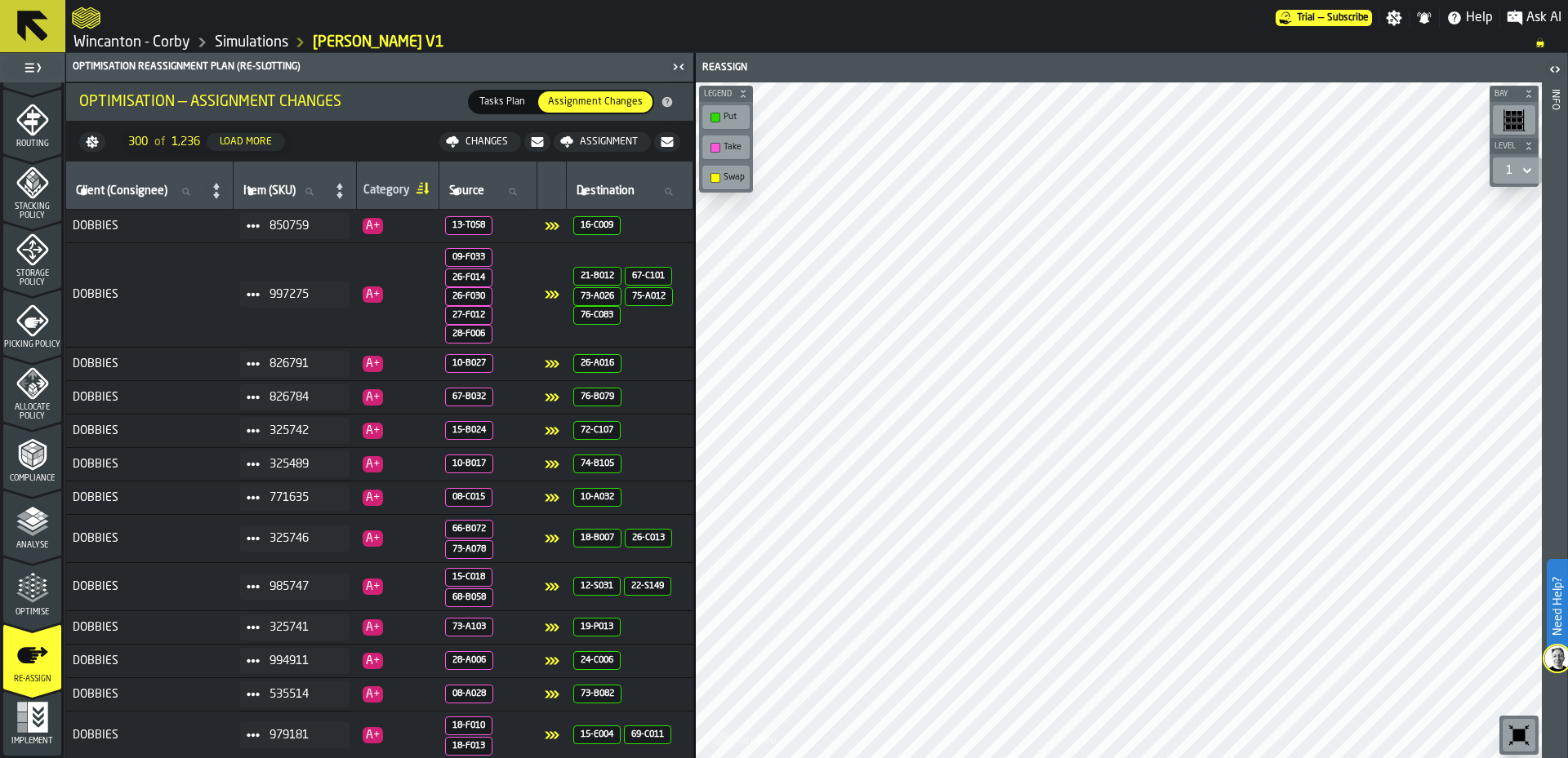
click at [474, 146] on div "Changes" at bounding box center [487, 142] width 56 height 12
